Goal: Task Accomplishment & Management: Manage account settings

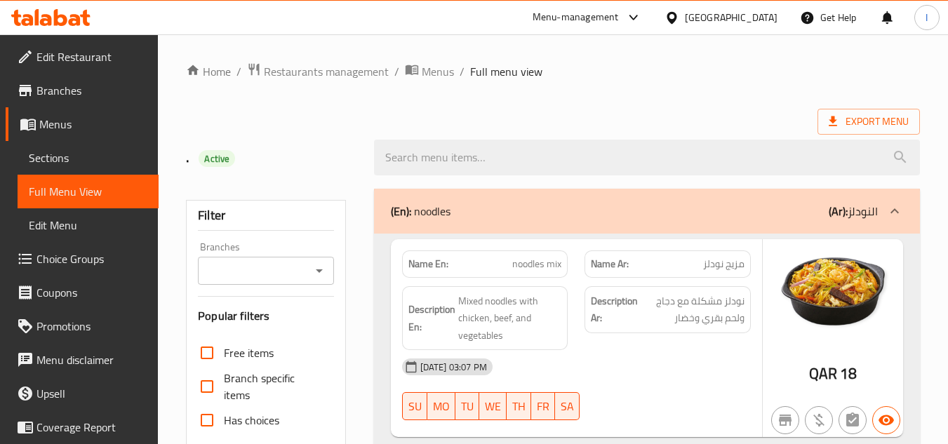
click at [685, 25] on div at bounding box center [674, 17] width 20 height 15
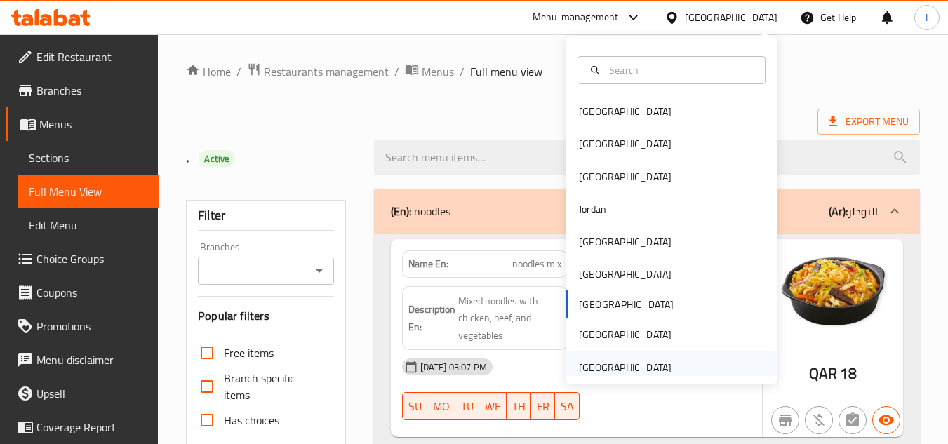
click at [636, 372] on div "[GEOGRAPHIC_DATA]" at bounding box center [625, 367] width 93 height 15
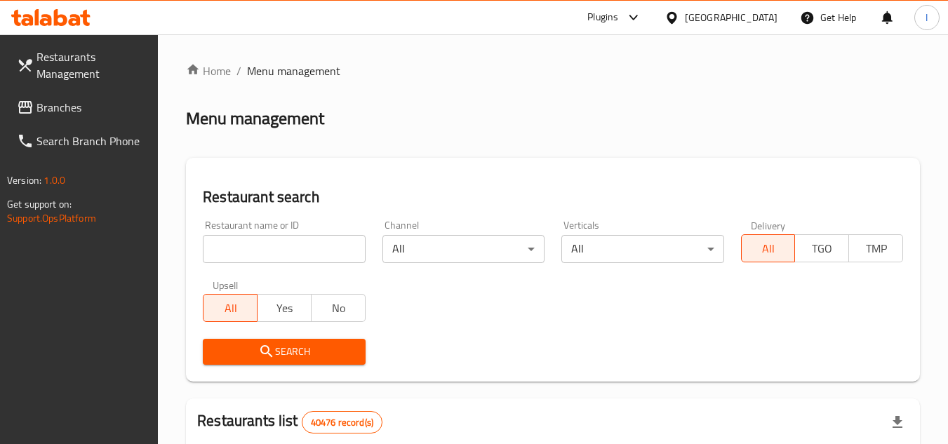
click at [626, 18] on icon at bounding box center [633, 17] width 17 height 17
click at [544, 162] on div "Restaurant-Management" at bounding box center [500, 158] width 110 height 15
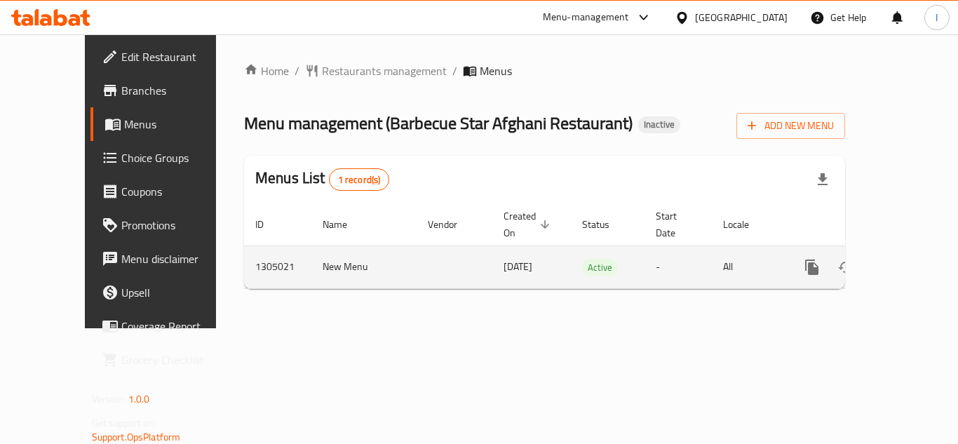
click at [903, 250] on link "enhanced table" at bounding box center [913, 267] width 34 height 34
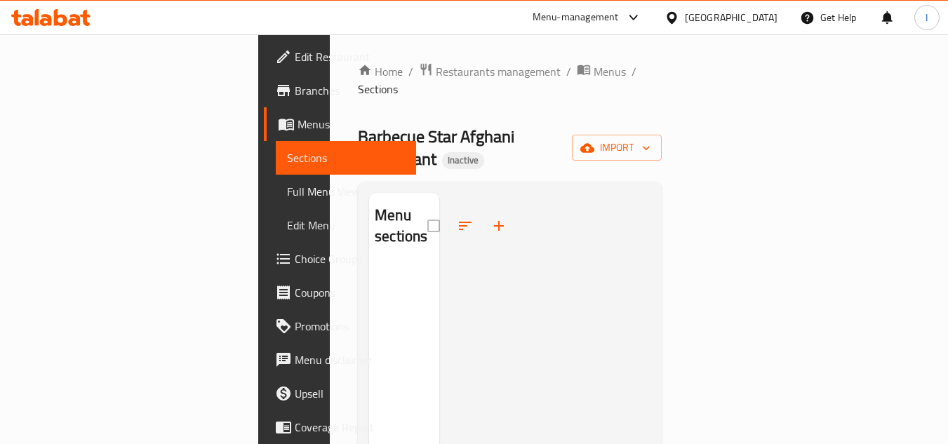
click at [661, 182] on div "Menu sections" at bounding box center [510, 415] width 304 height 466
click at [540, 193] on div at bounding box center [544, 415] width 211 height 444
